Goal: Share content: Share content

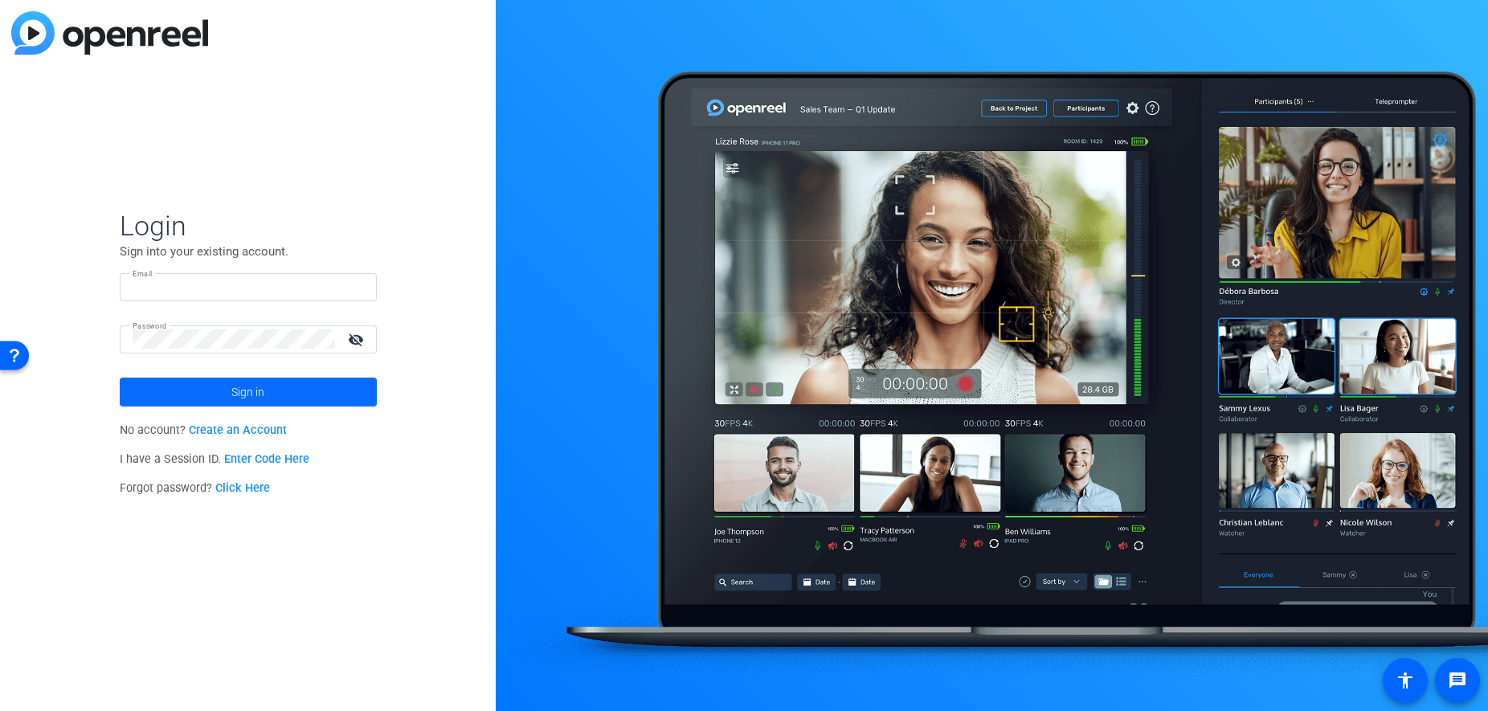
type input "[EMAIL_ADDRESS][DOMAIN_NAME]"
click at [213, 395] on span at bounding box center [248, 392] width 257 height 39
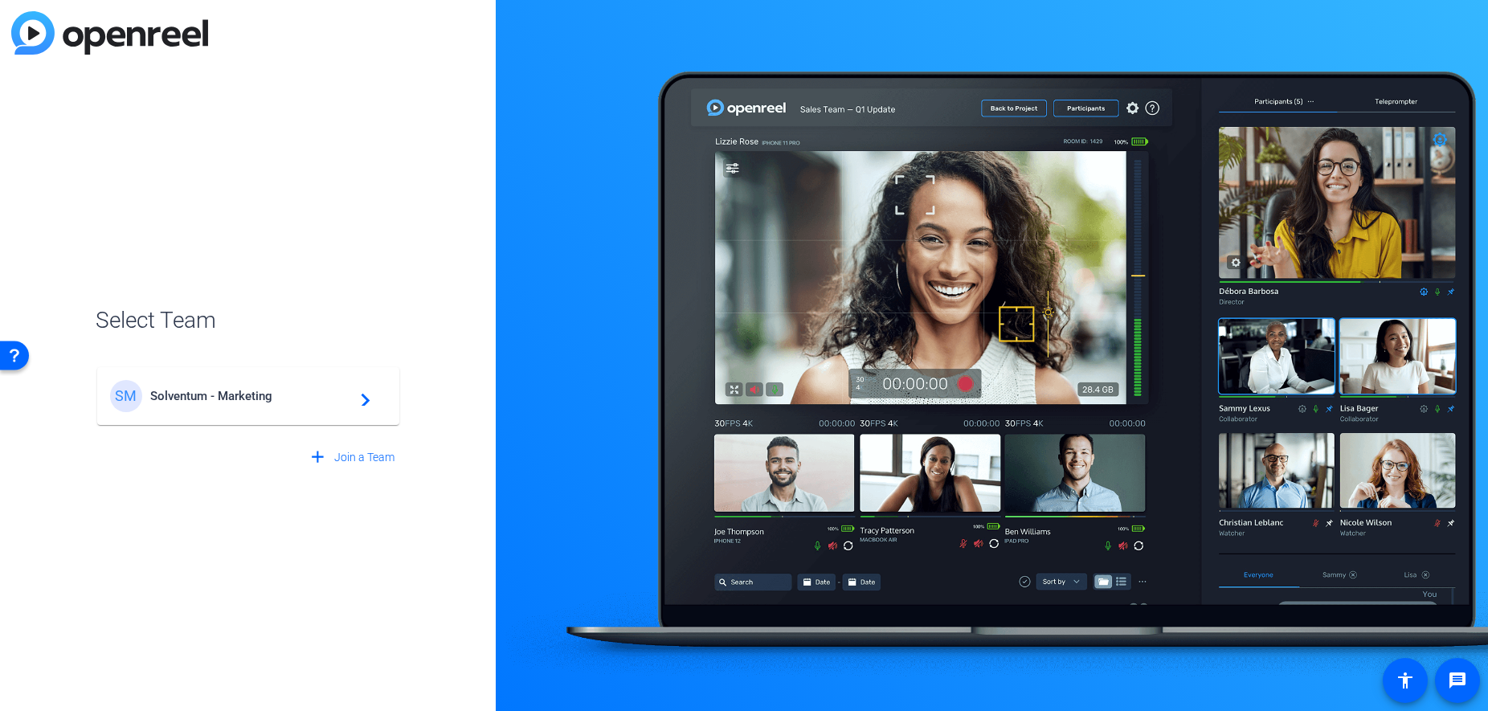
click at [227, 397] on span "Solventum - Marketing" at bounding box center [250, 396] width 201 height 14
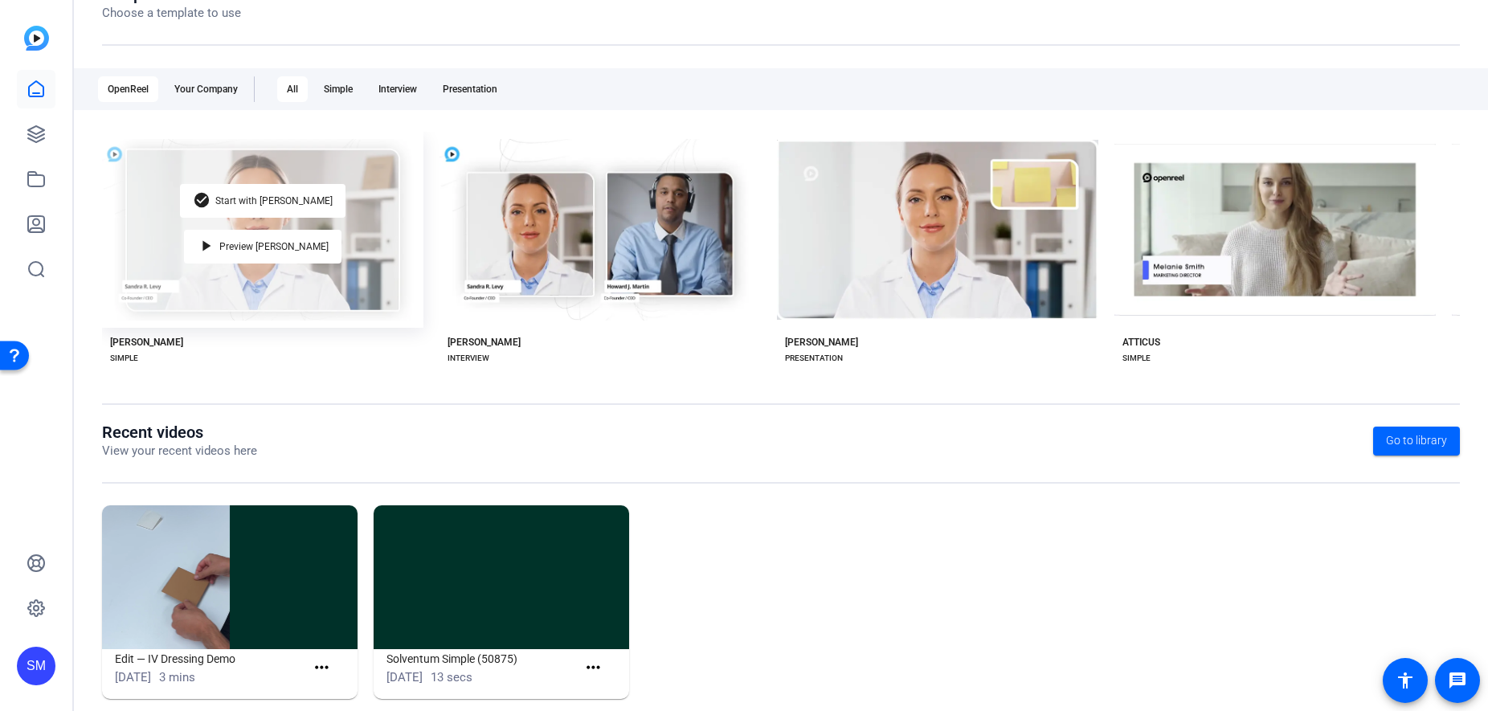
scroll to position [233, 0]
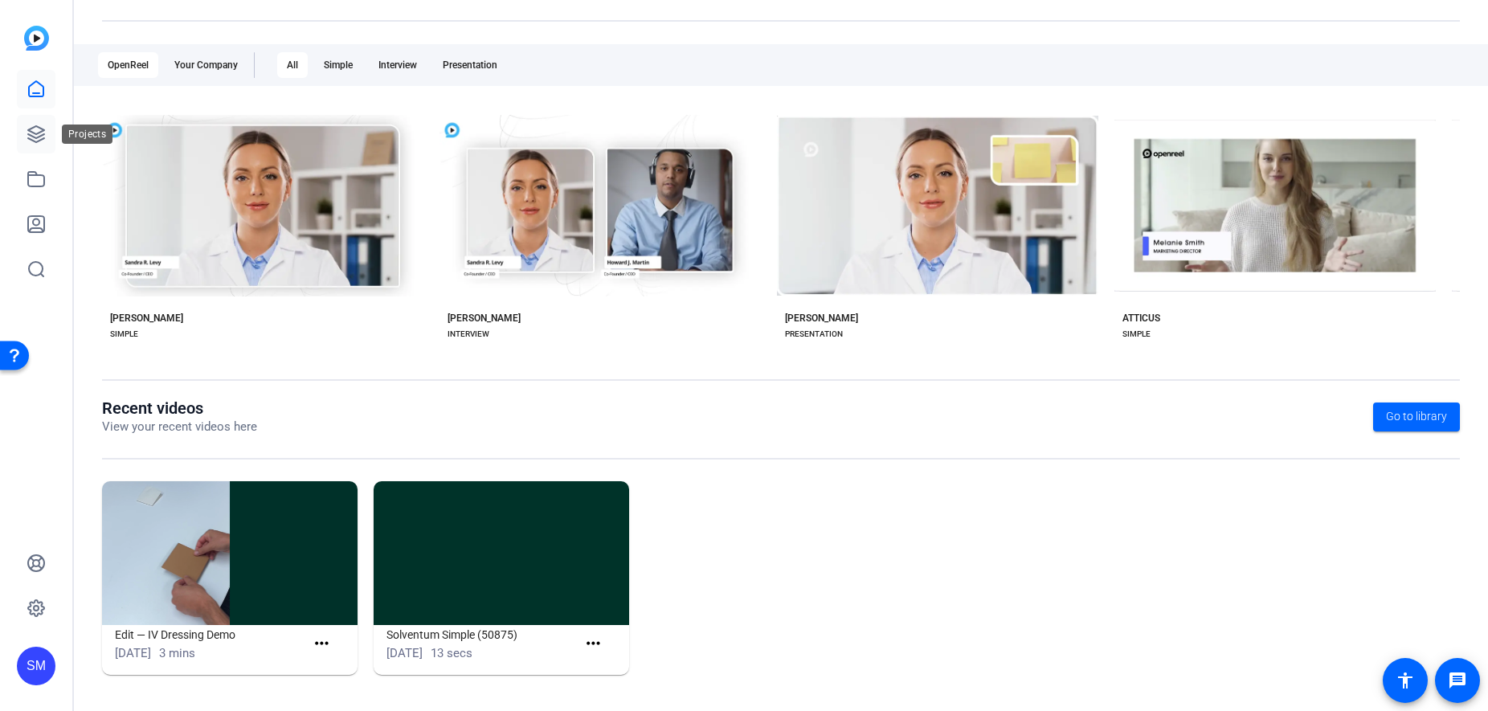
click at [36, 135] on icon at bounding box center [36, 134] width 19 height 19
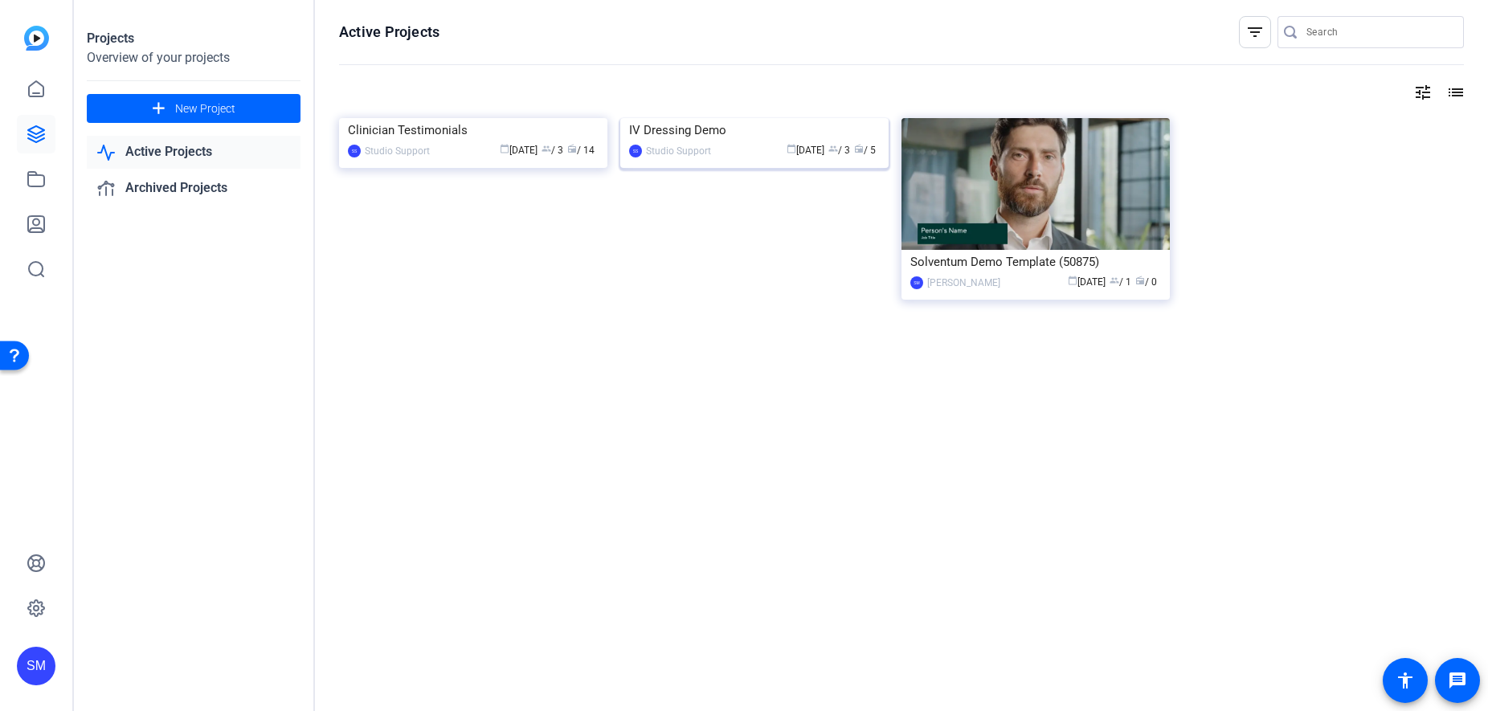
click at [702, 142] on div "IV Dressing Demo" at bounding box center [754, 130] width 251 height 24
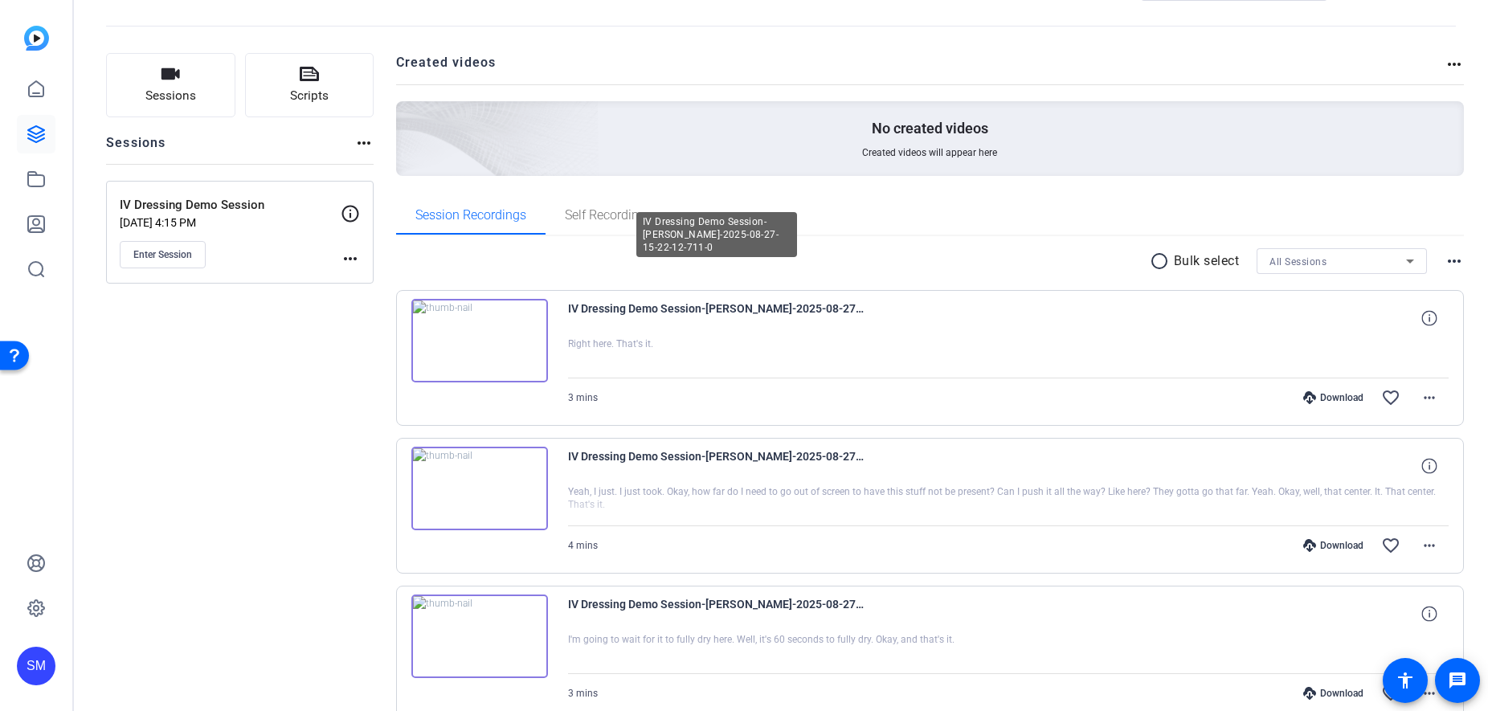
scroll to position [53, 0]
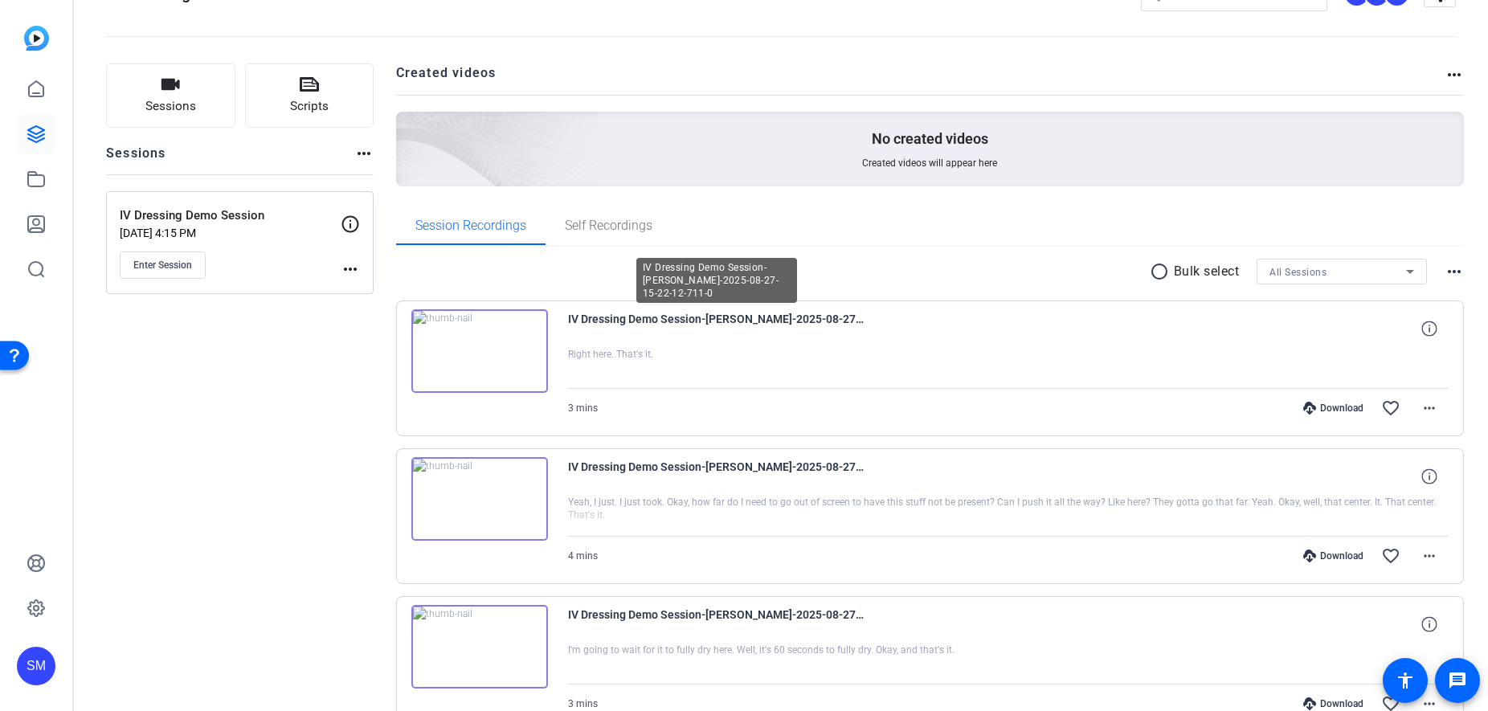
click at [654, 324] on span "IV Dressing Demo Session-[PERSON_NAME]-2025-08-27-15-22-12-711-0" at bounding box center [716, 328] width 297 height 39
click at [538, 354] on img at bounding box center [479, 351] width 137 height 84
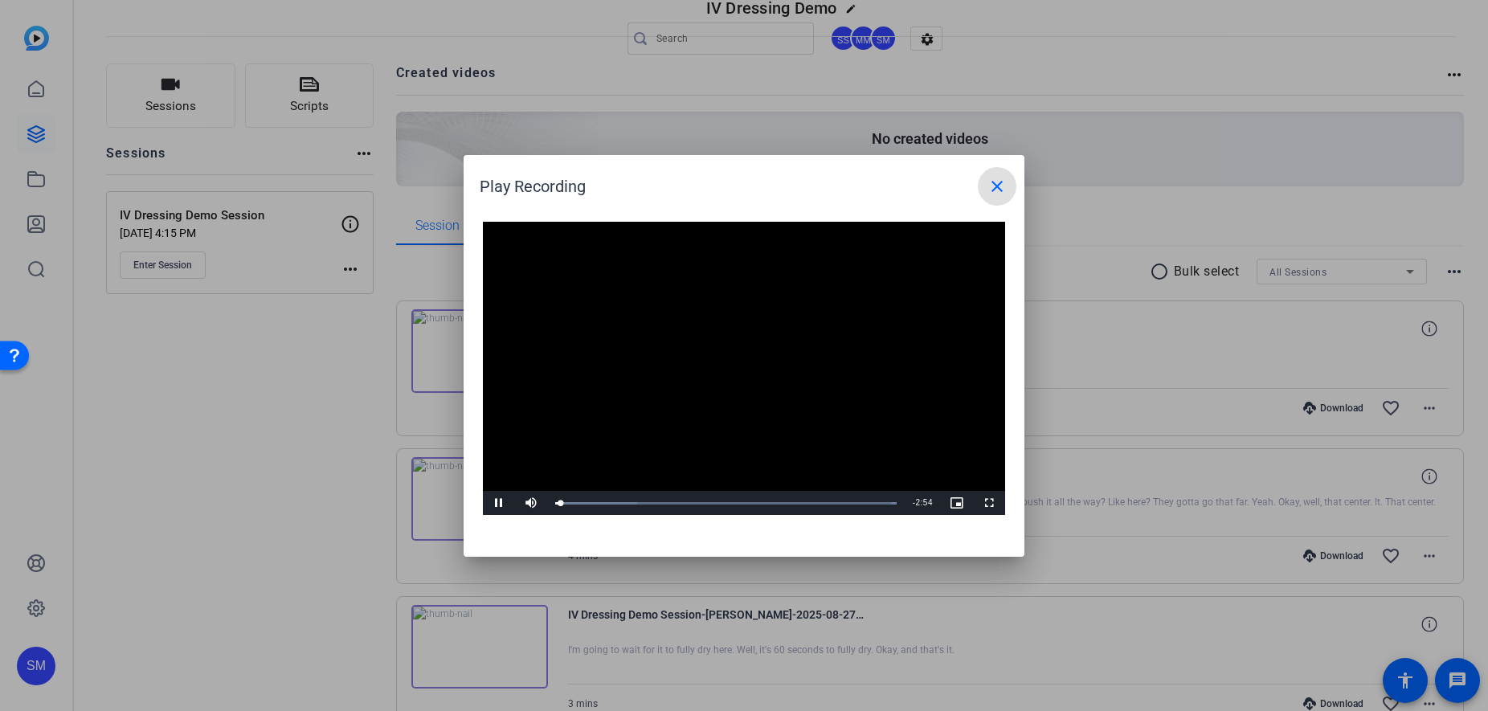
click at [996, 184] on mat-icon "close" at bounding box center [997, 186] width 19 height 19
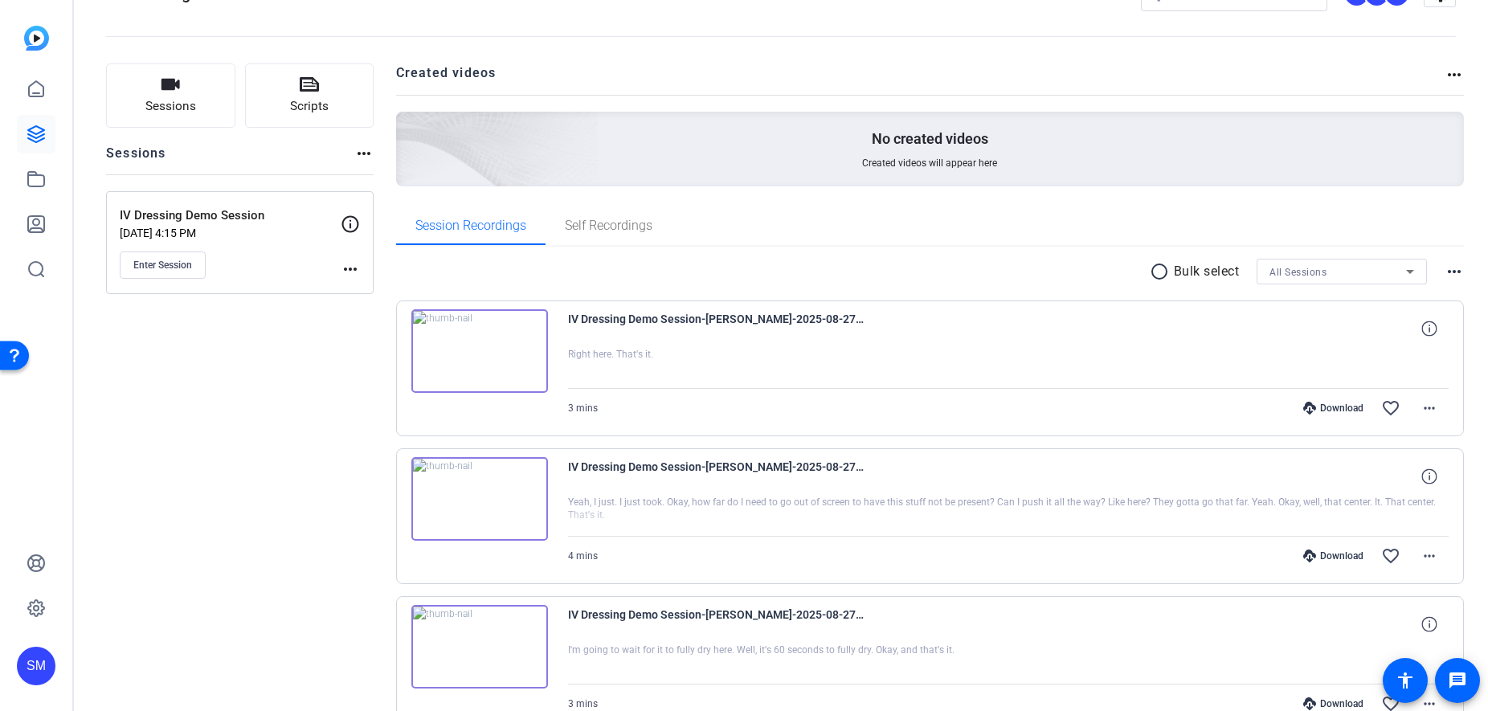
scroll to position [0, 0]
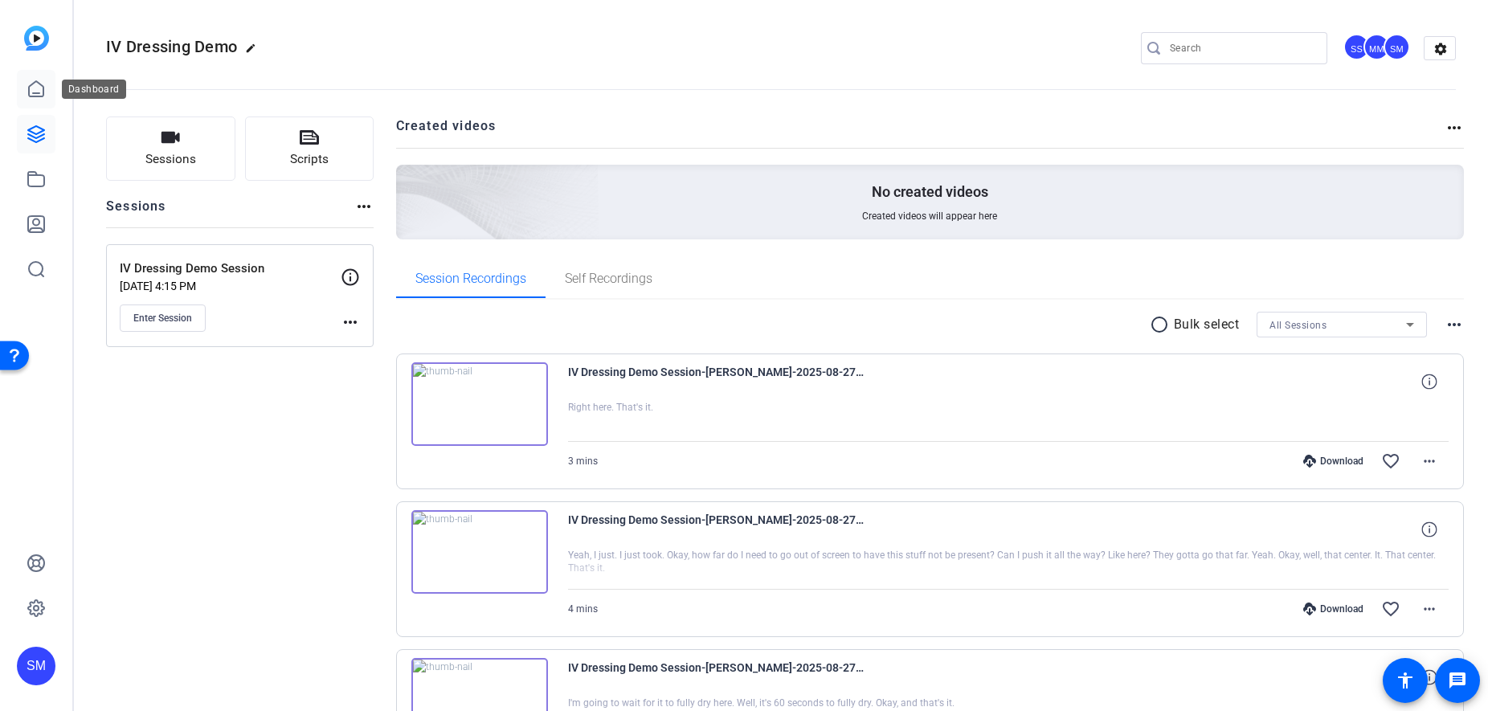
click at [35, 95] on icon at bounding box center [36, 89] width 19 height 19
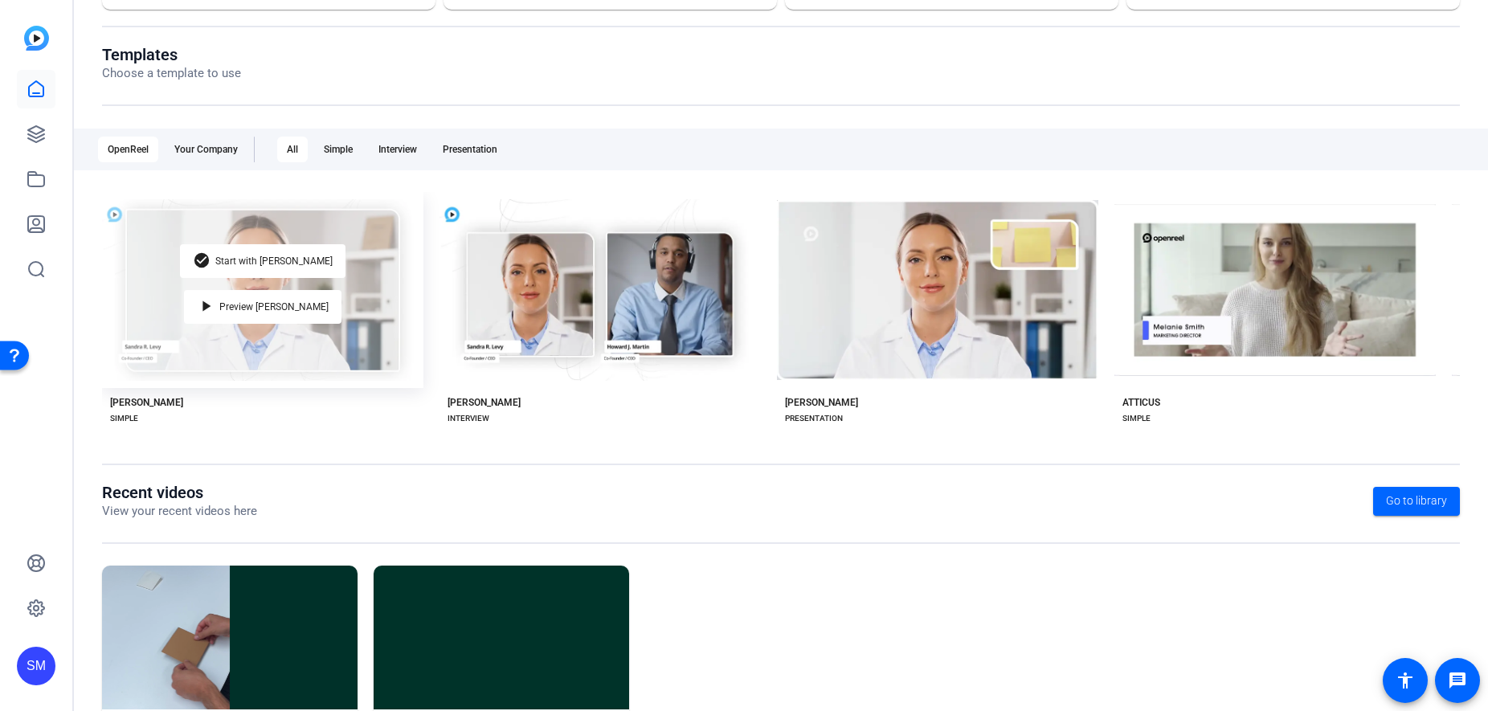
scroll to position [233, 0]
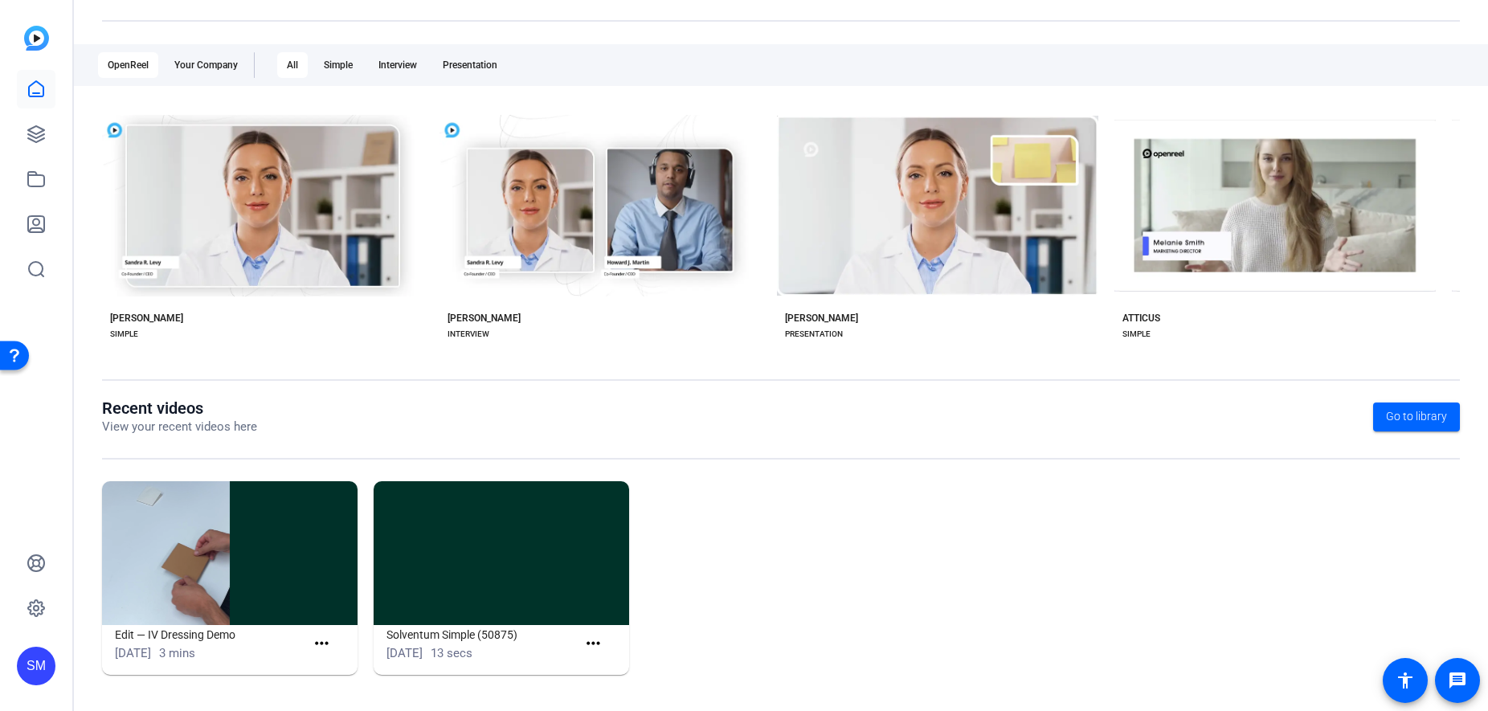
click at [189, 558] on img at bounding box center [230, 553] width 256 height 144
click at [322, 642] on mat-icon "more_horiz" at bounding box center [322, 644] width 20 height 20
click at [329, 669] on span "View" at bounding box center [357, 667] width 64 height 19
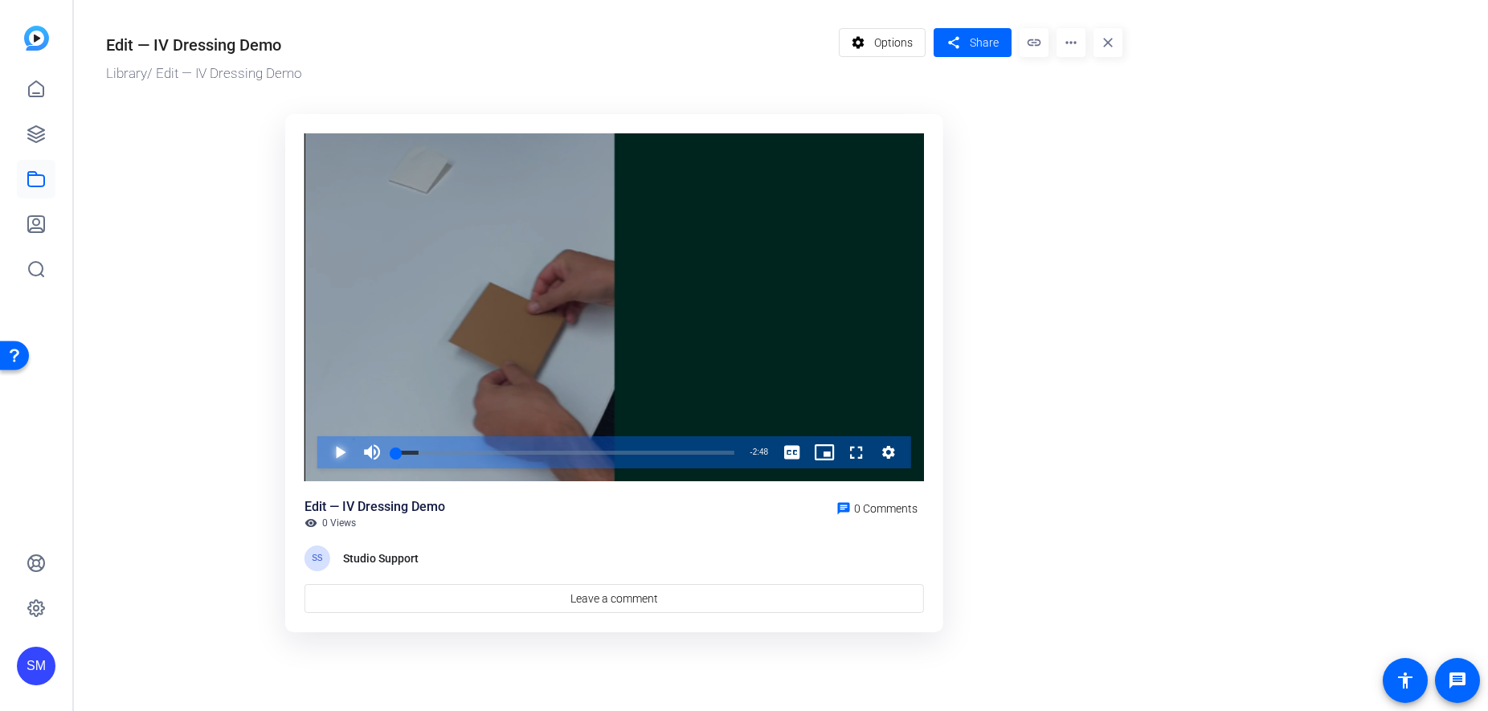
click at [324, 451] on span "Video Player" at bounding box center [324, 452] width 0 height 32
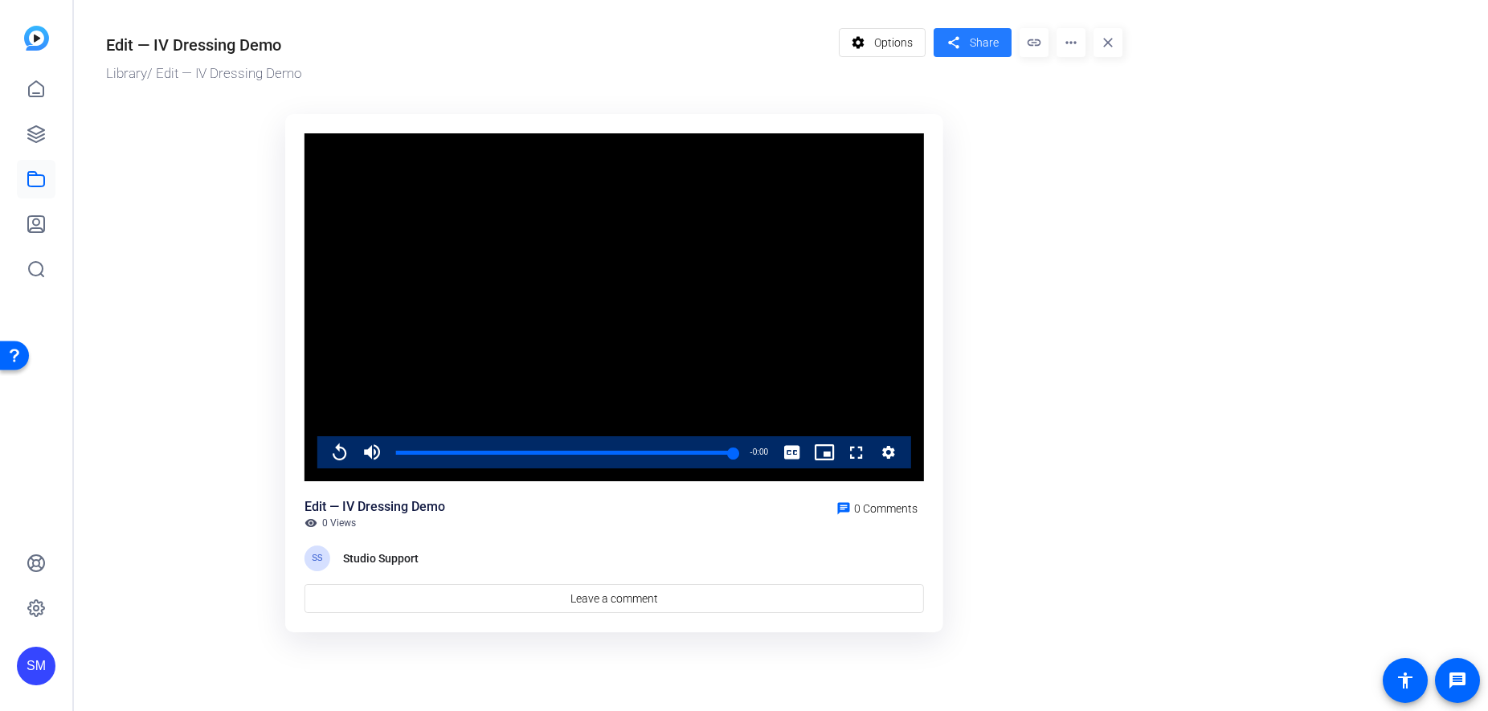
click at [993, 43] on span "Share" at bounding box center [984, 43] width 29 height 17
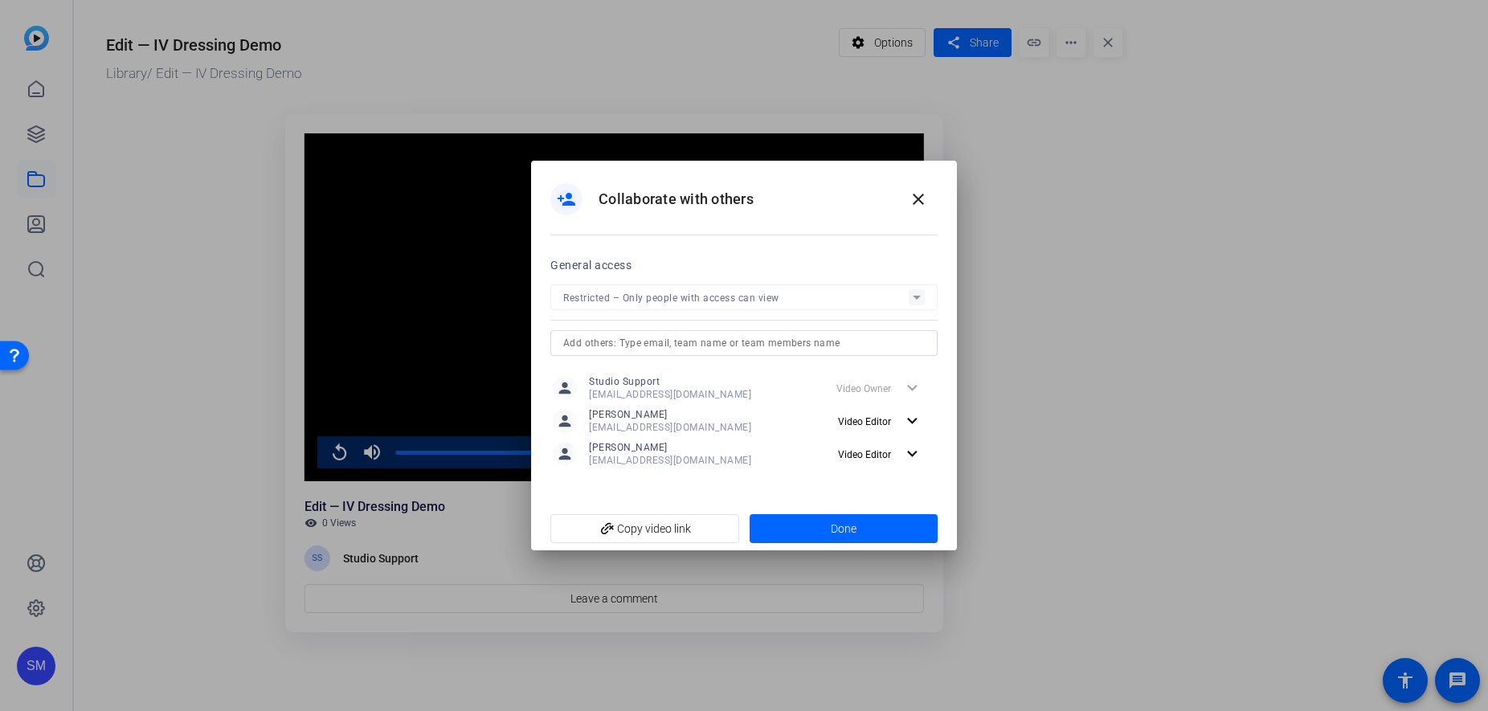
click at [1036, 194] on div at bounding box center [744, 355] width 1488 height 711
